Goal: Navigation & Orientation: Go to known website

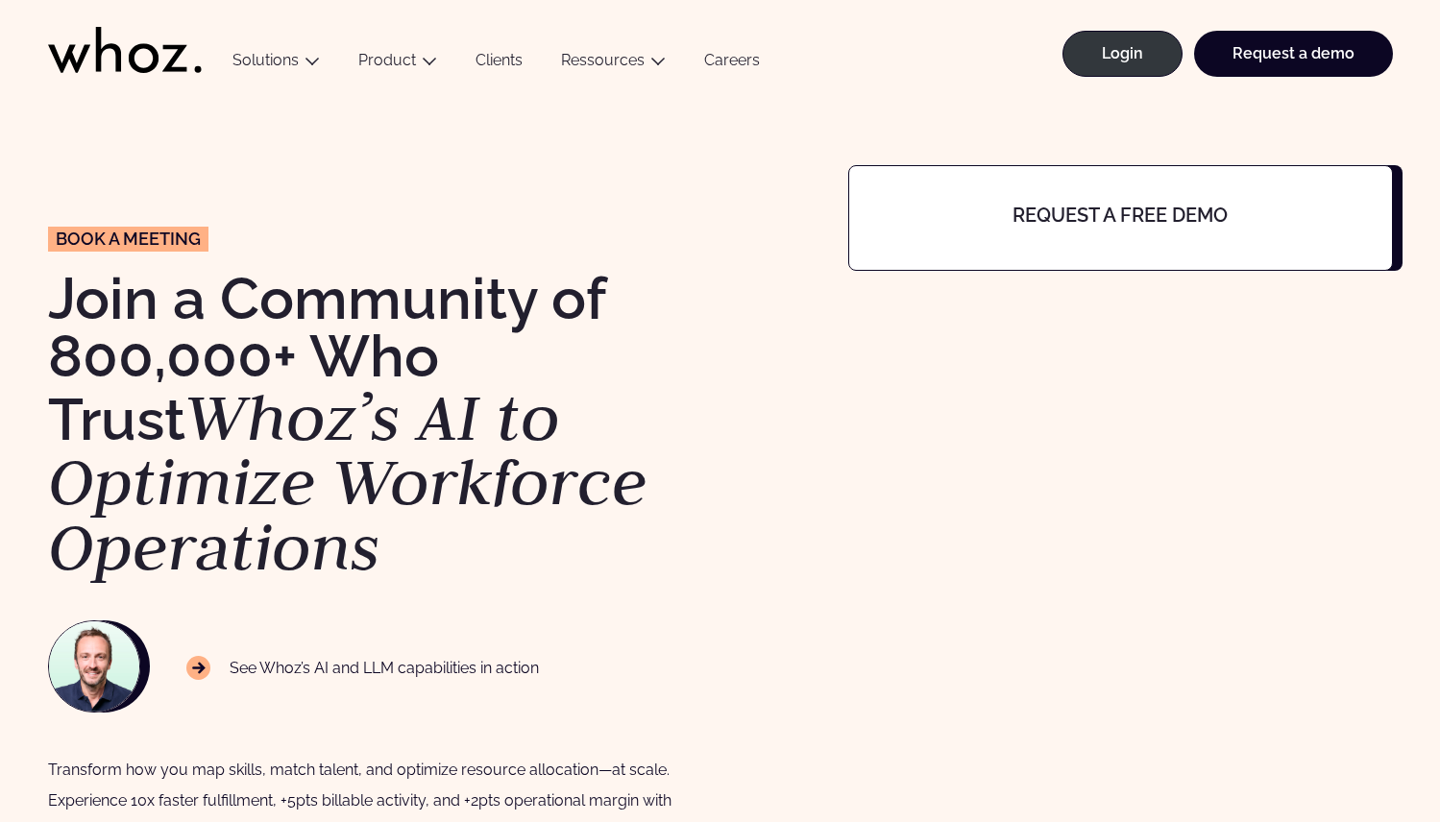
click at [1146, 62] on link "Login" at bounding box center [1122, 54] width 120 height 46
